Goal: Transaction & Acquisition: Register for event/course

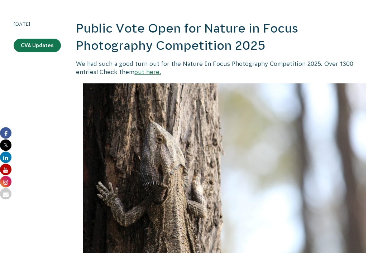
scroll to position [201, 0]
click at [134, 73] on link "out here." at bounding box center [147, 72] width 27 height 6
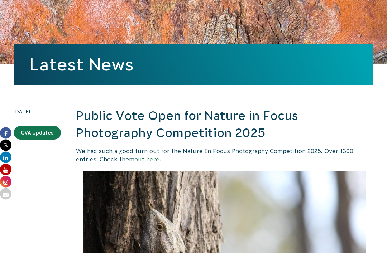
scroll to position [136, 0]
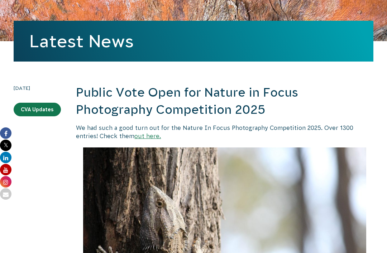
click at [134, 137] on link "out here." at bounding box center [147, 136] width 27 height 6
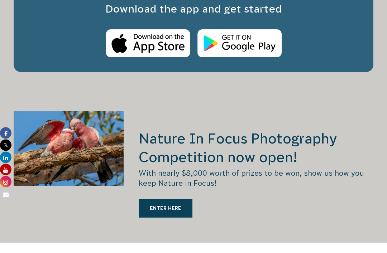
scroll to position [1357, 0]
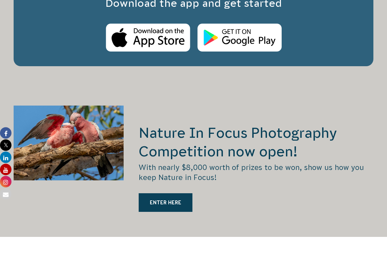
click at [224, 124] on h2 "Nature In Focus Photography Competition now open!" at bounding box center [256, 142] width 235 height 37
click at [162, 193] on link "ENTER HERE" at bounding box center [166, 202] width 54 height 19
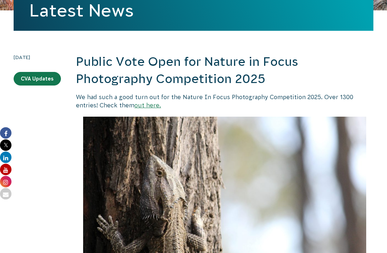
scroll to position [165, 0]
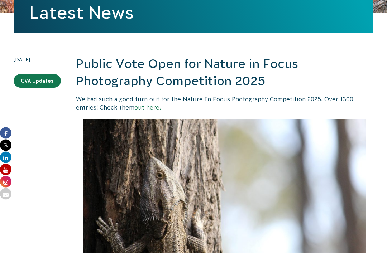
click at [134, 107] on link "out here." at bounding box center [147, 108] width 27 height 6
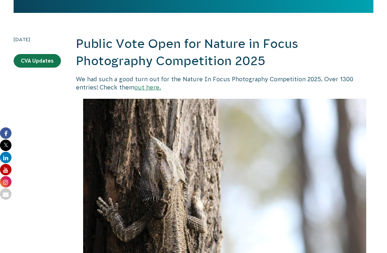
scroll to position [197, 0]
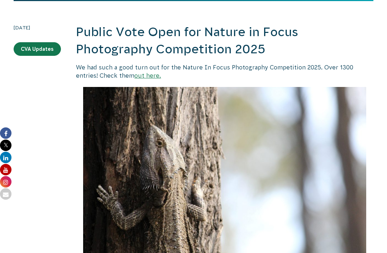
click at [134, 75] on link "out here." at bounding box center [147, 75] width 27 height 6
